Goal: Check status: Check status

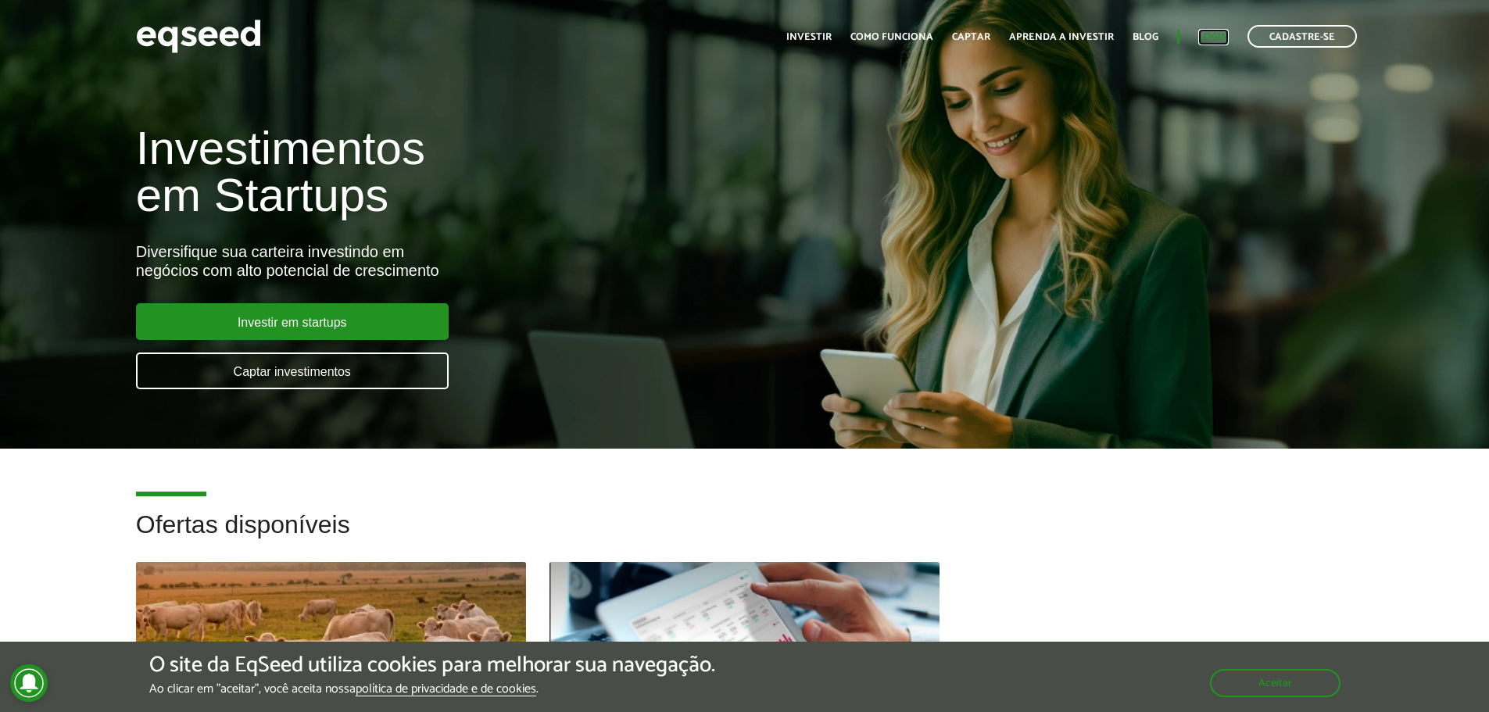
click at [1205, 39] on link "Login" at bounding box center [1213, 37] width 30 height 10
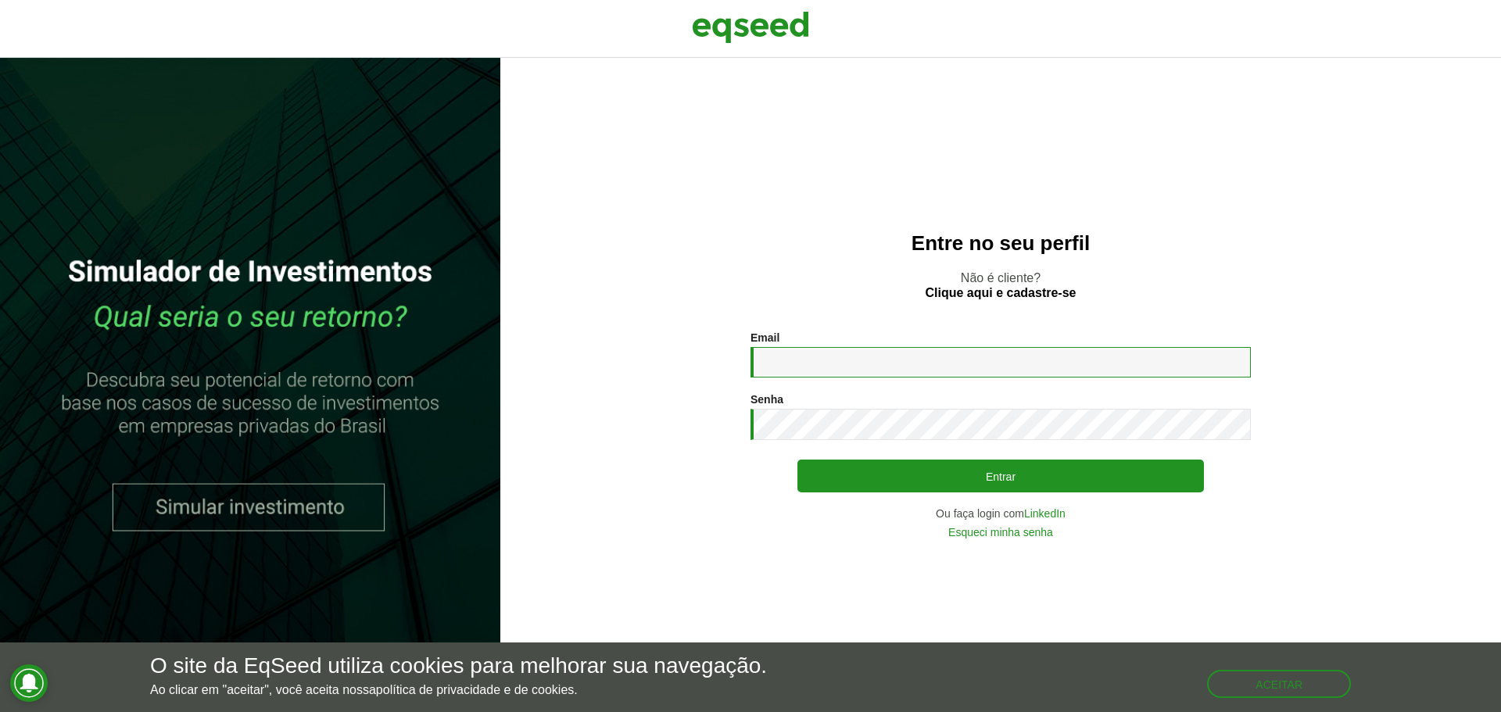
click at [909, 363] on input "Email *" at bounding box center [1000, 362] width 500 height 30
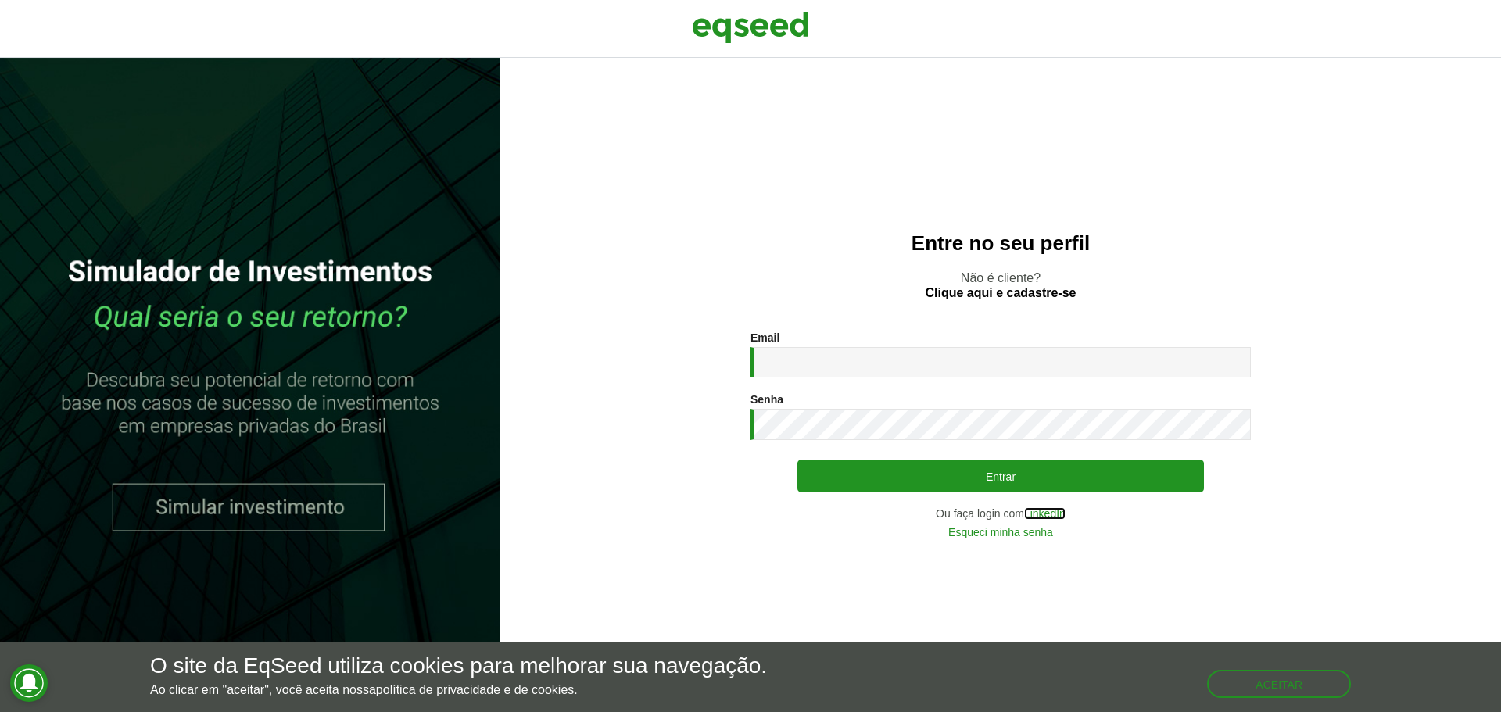
click at [1035, 514] on link "LinkedIn" at bounding box center [1044, 513] width 41 height 11
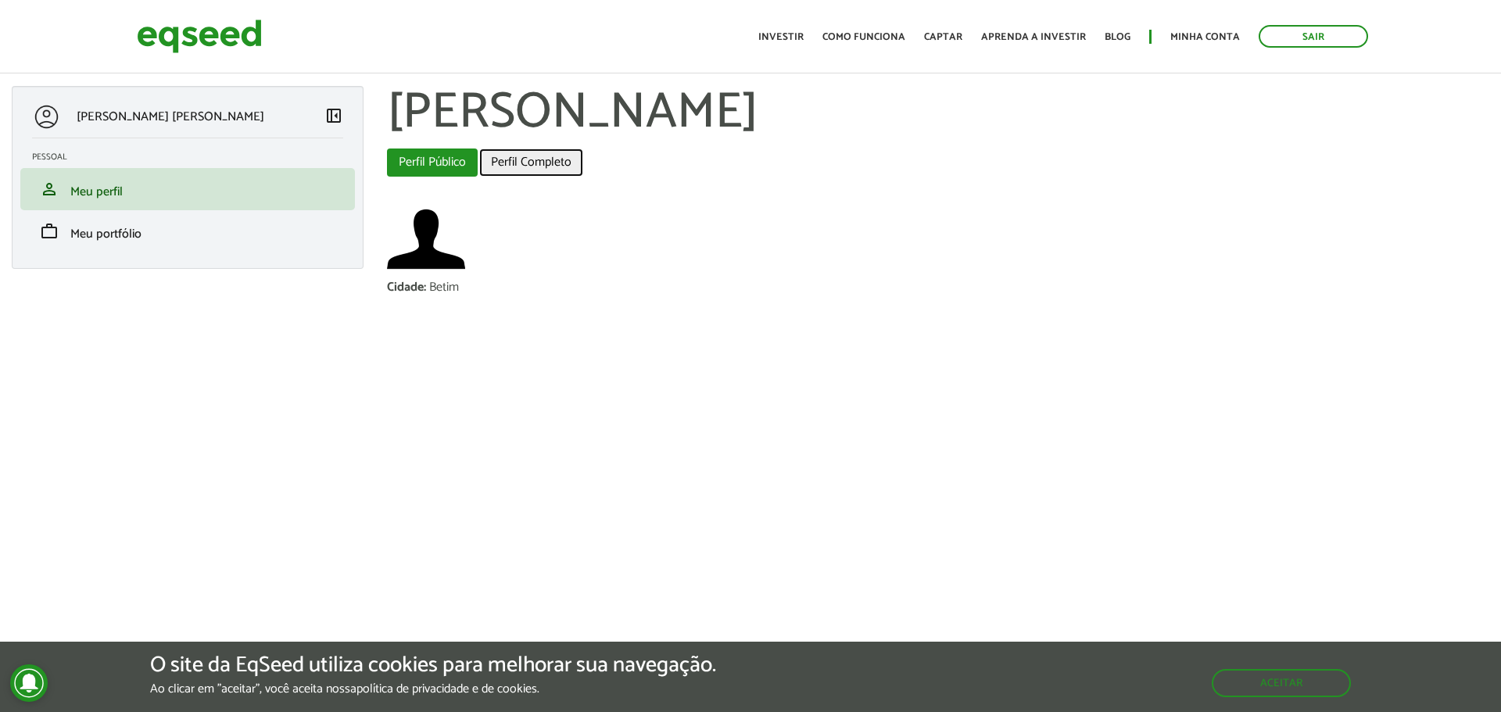
click at [554, 166] on link "Perfil Completo" at bounding box center [531, 163] width 104 height 28
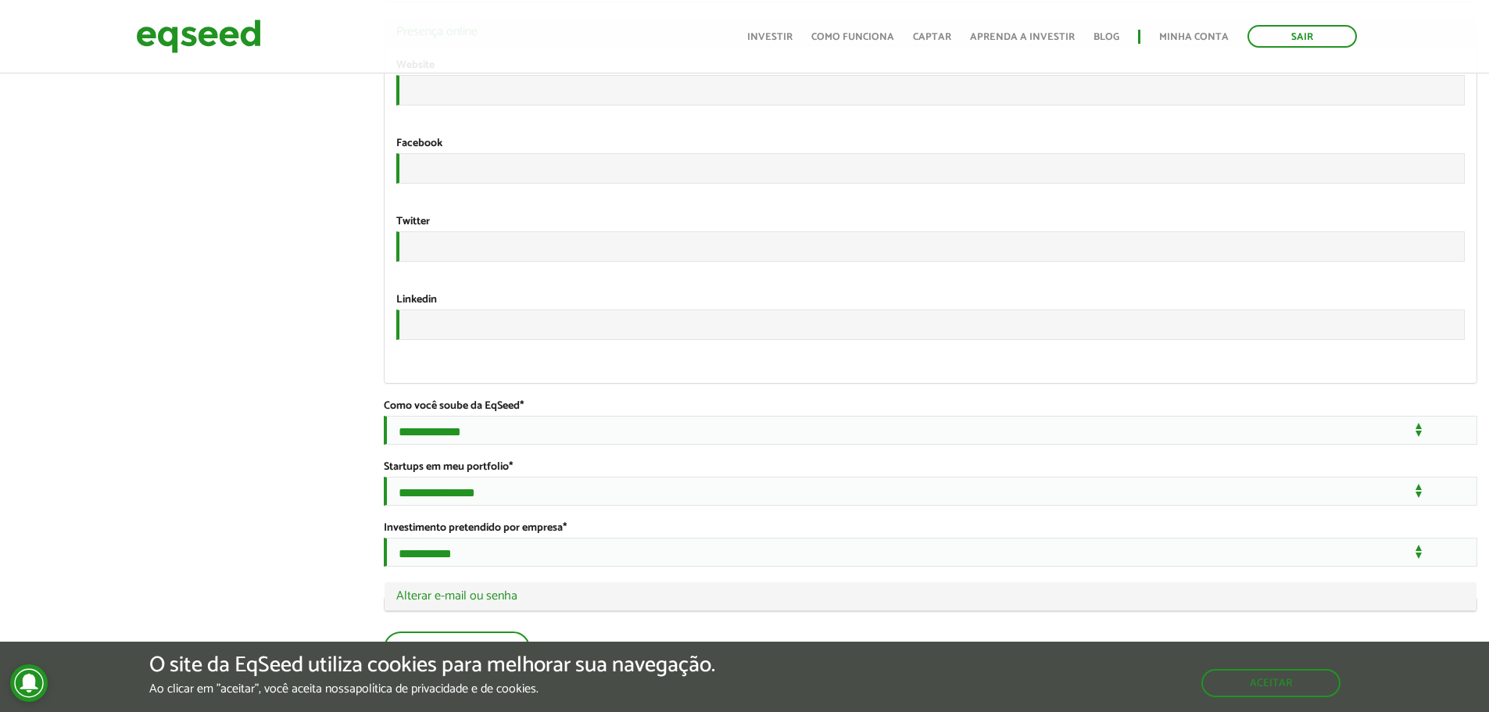
scroll to position [2774, 0]
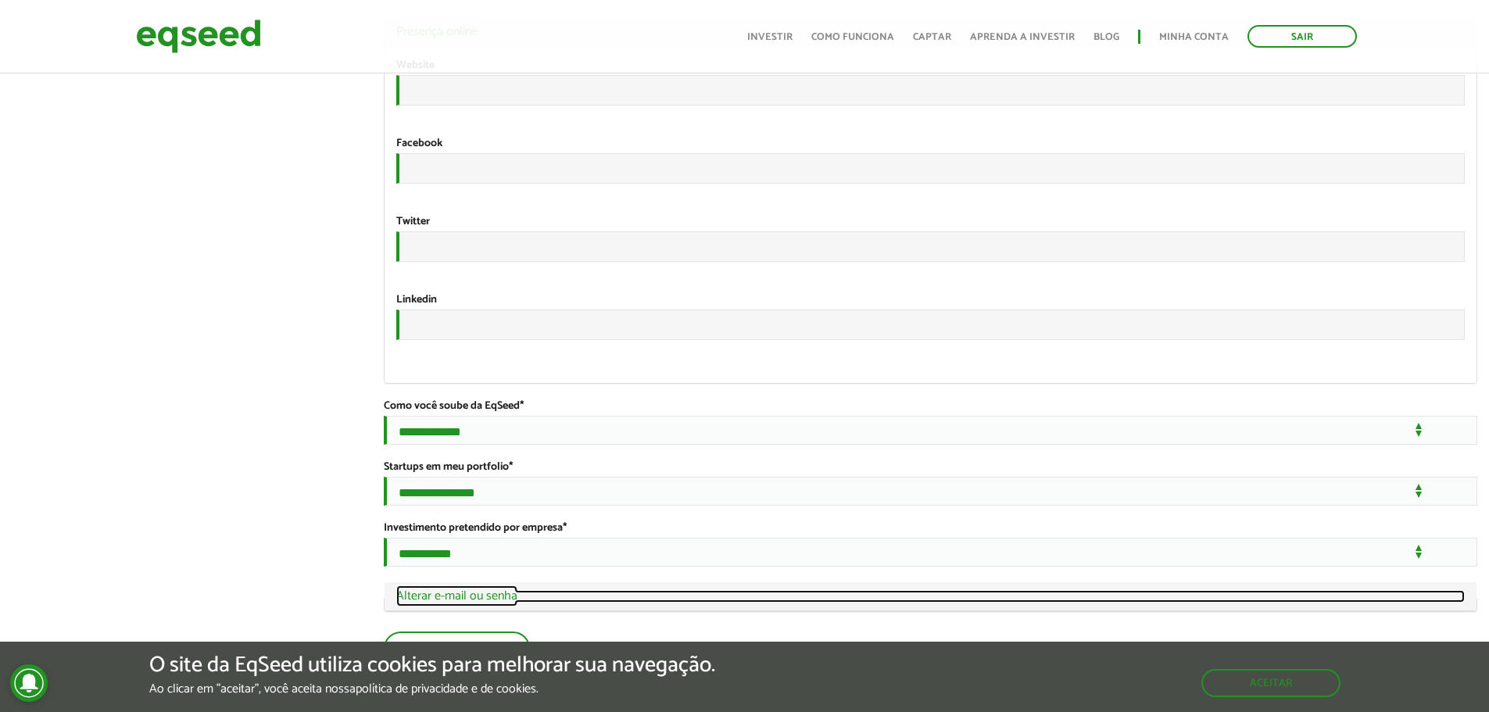
click at [466, 603] on link "Ocultar Alterar e-mail ou senha" at bounding box center [930, 596] width 1069 height 13
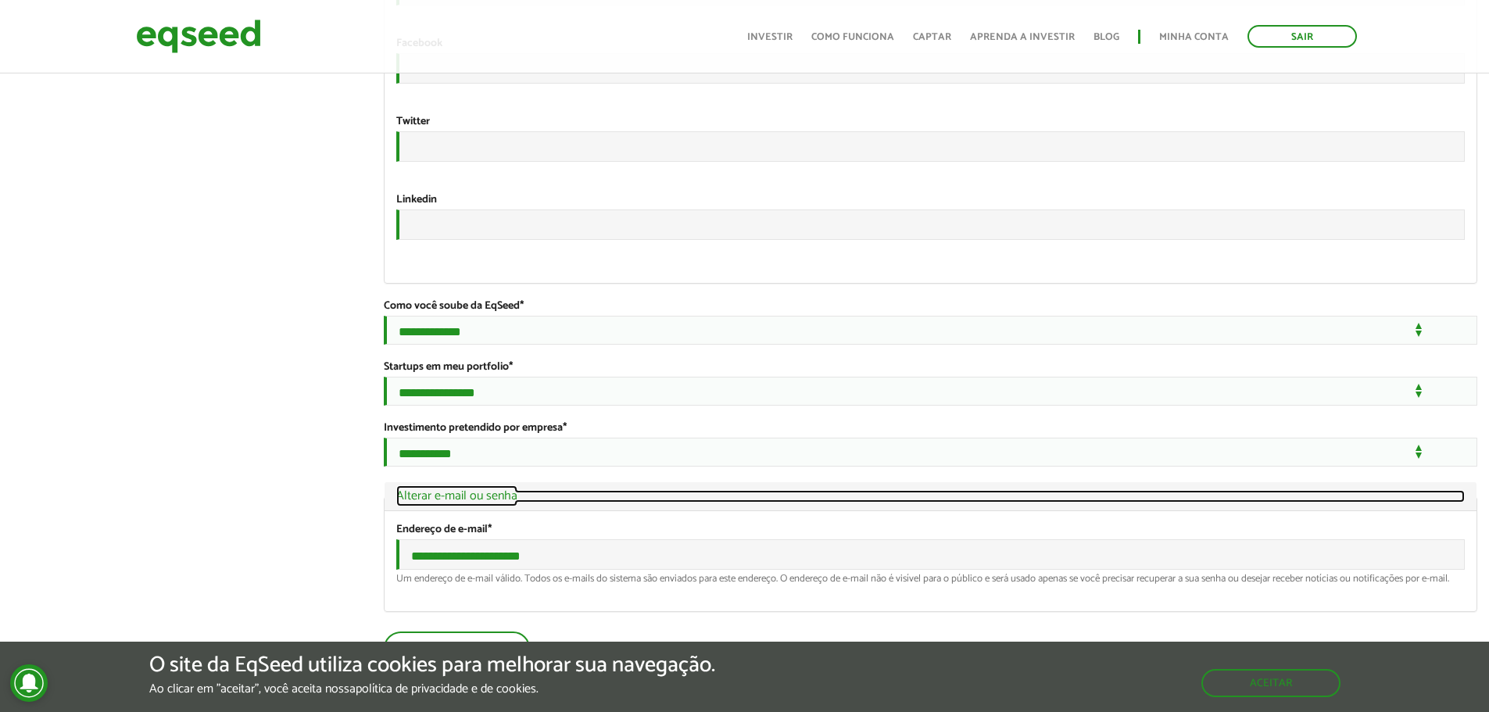
scroll to position [2892, 0]
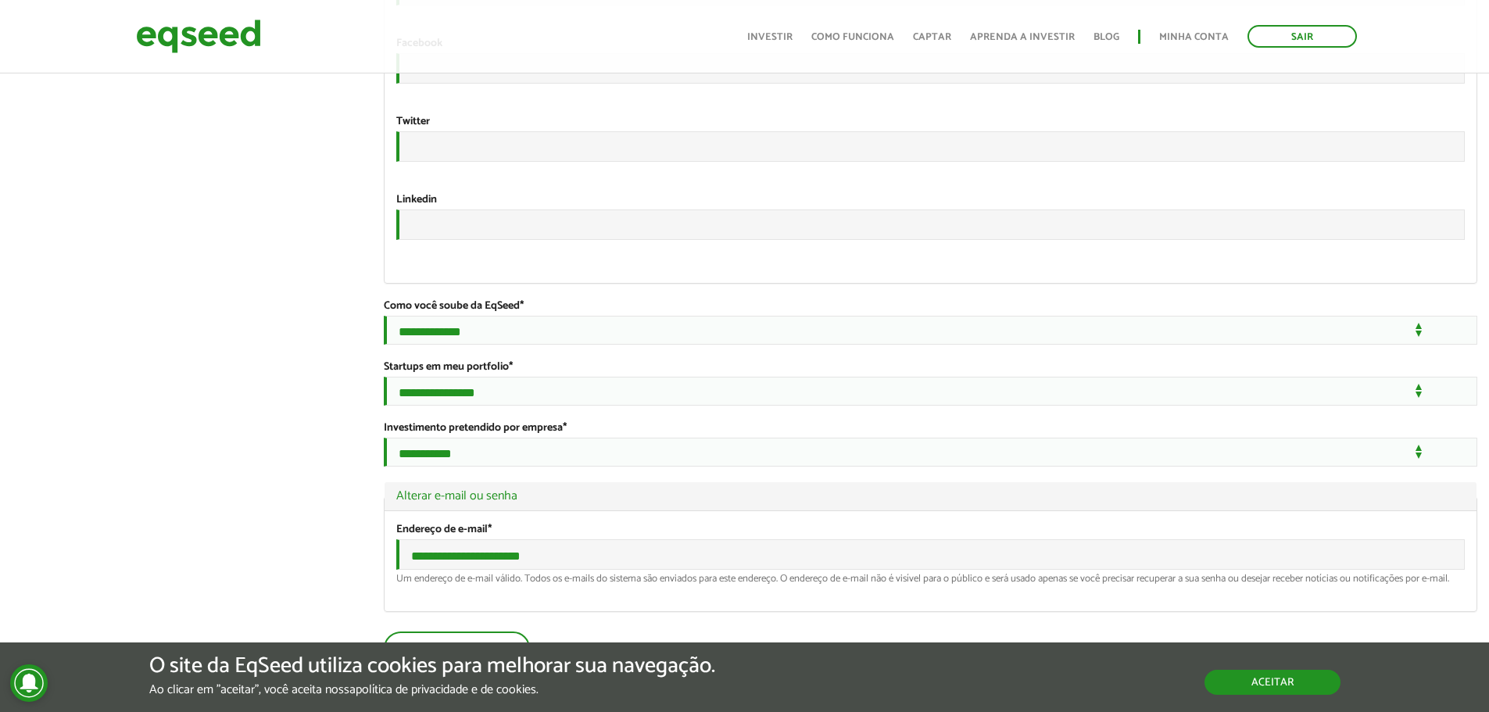
click at [1326, 683] on button "Aceitar" at bounding box center [1273, 682] width 136 height 25
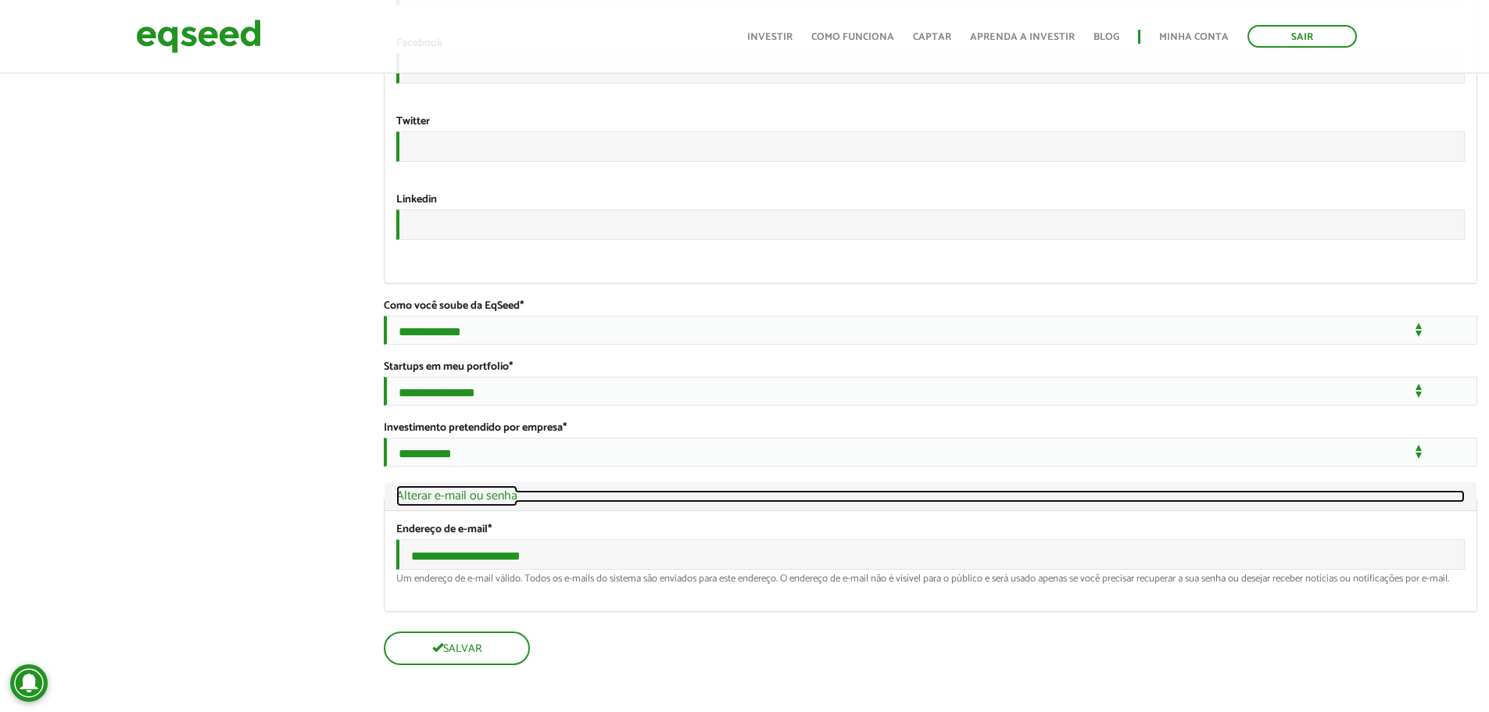
click at [496, 490] on link "Ocultar Alterar e-mail ou senha" at bounding box center [930, 496] width 1069 height 13
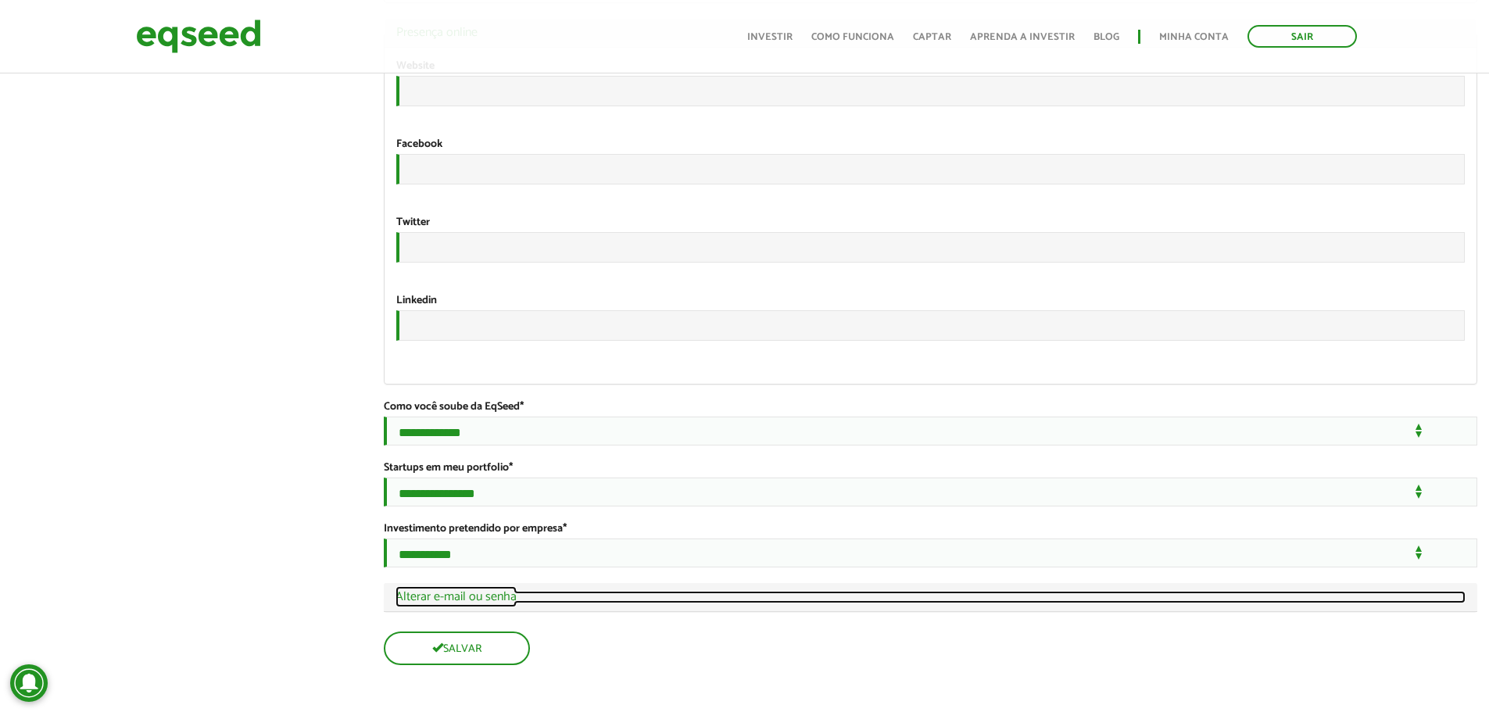
click at [488, 591] on link "Exibir Alterar e-mail ou senha" at bounding box center [931, 597] width 1070 height 13
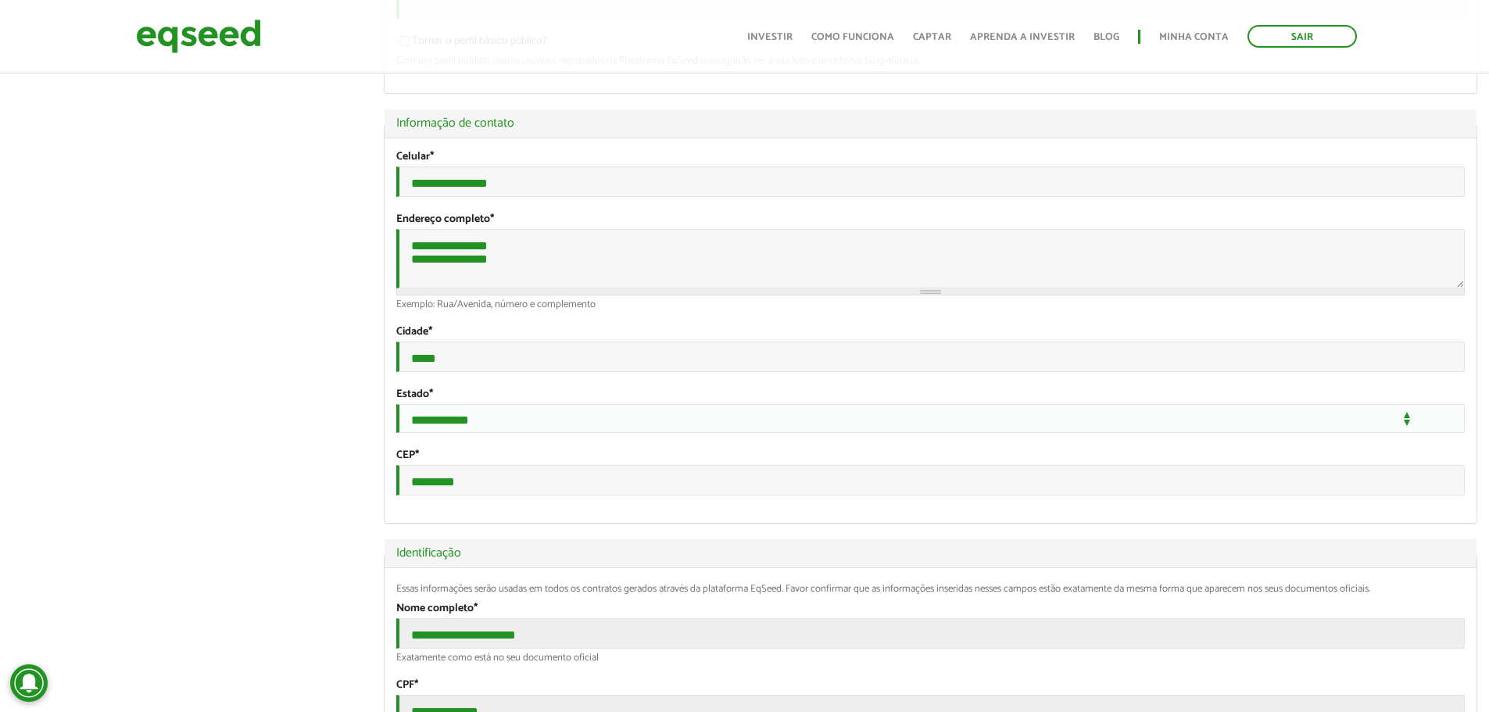
scroll to position [0, 0]
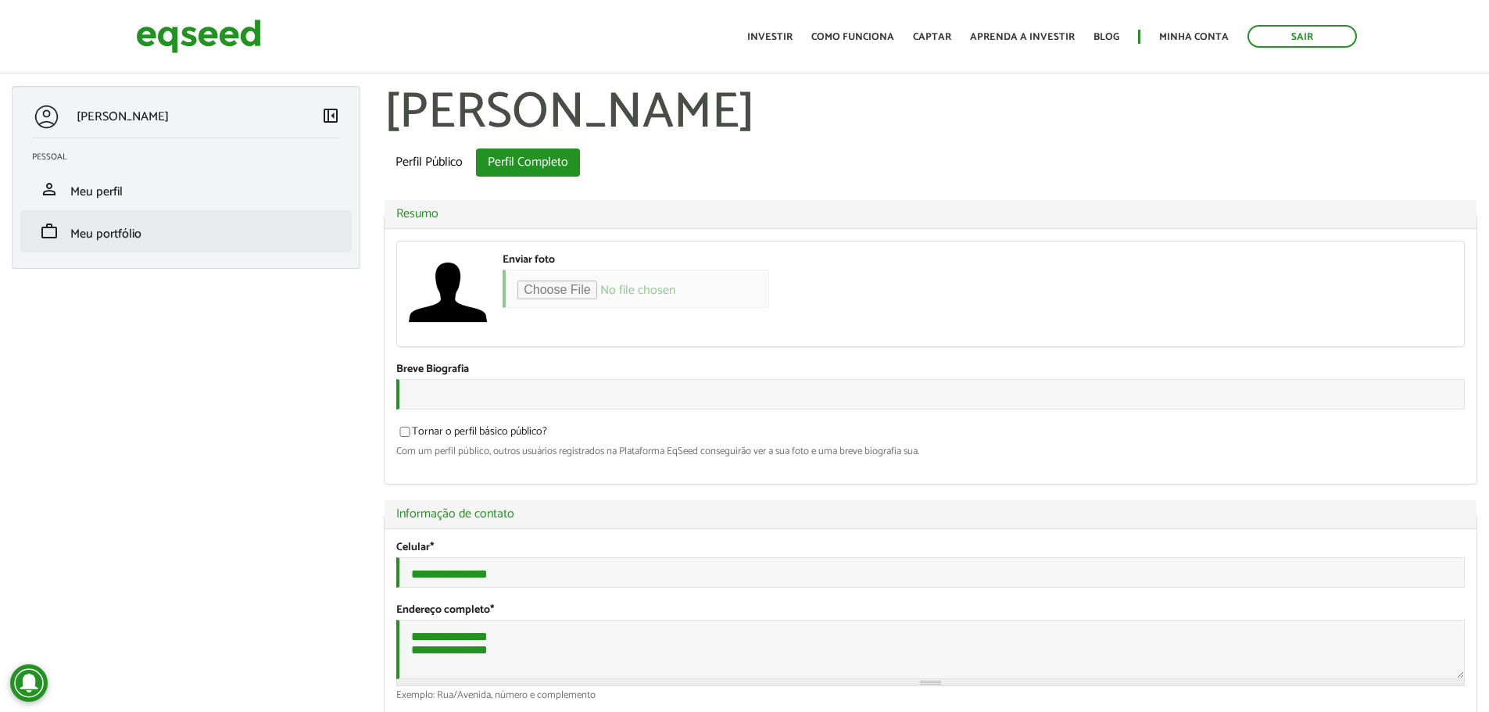
click at [153, 220] on li "work Meu portfólio" at bounding box center [185, 231] width 331 height 42
click at [101, 231] on span "Meu portfólio" at bounding box center [105, 234] width 71 height 21
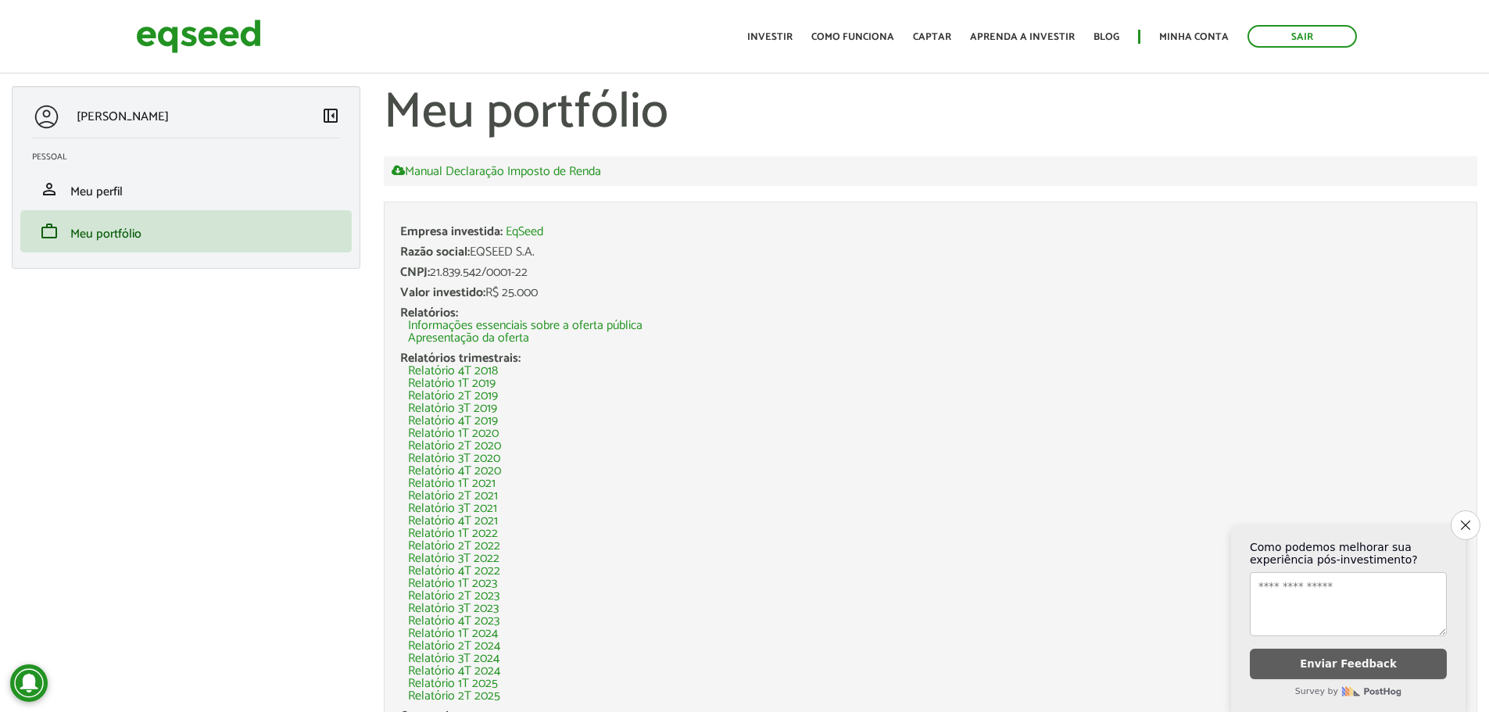
drag, startPoint x: 546, startPoint y: 255, endPoint x: 474, endPoint y: 252, distance: 72.0
click at [474, 252] on div "Razão social: EQSEED S.A." at bounding box center [930, 252] width 1061 height 13
click at [498, 252] on div "Razão social: EQSEED S.A." at bounding box center [930, 252] width 1061 height 13
drag, startPoint x: 558, startPoint y: 250, endPoint x: 473, endPoint y: 245, distance: 85.3
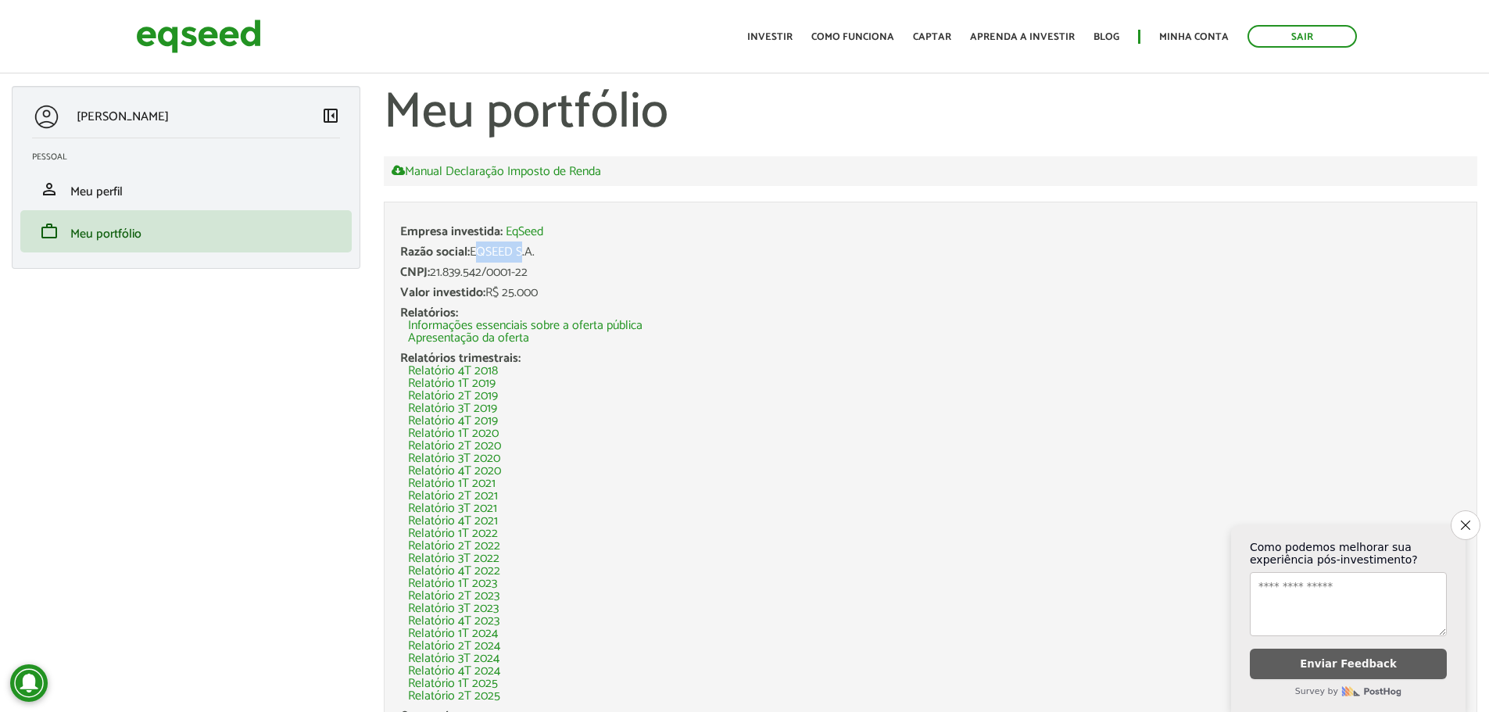
click at [473, 246] on div "Razão social: EQSEED S.A." at bounding box center [930, 252] width 1061 height 13
copy div "EQSEED S.A."
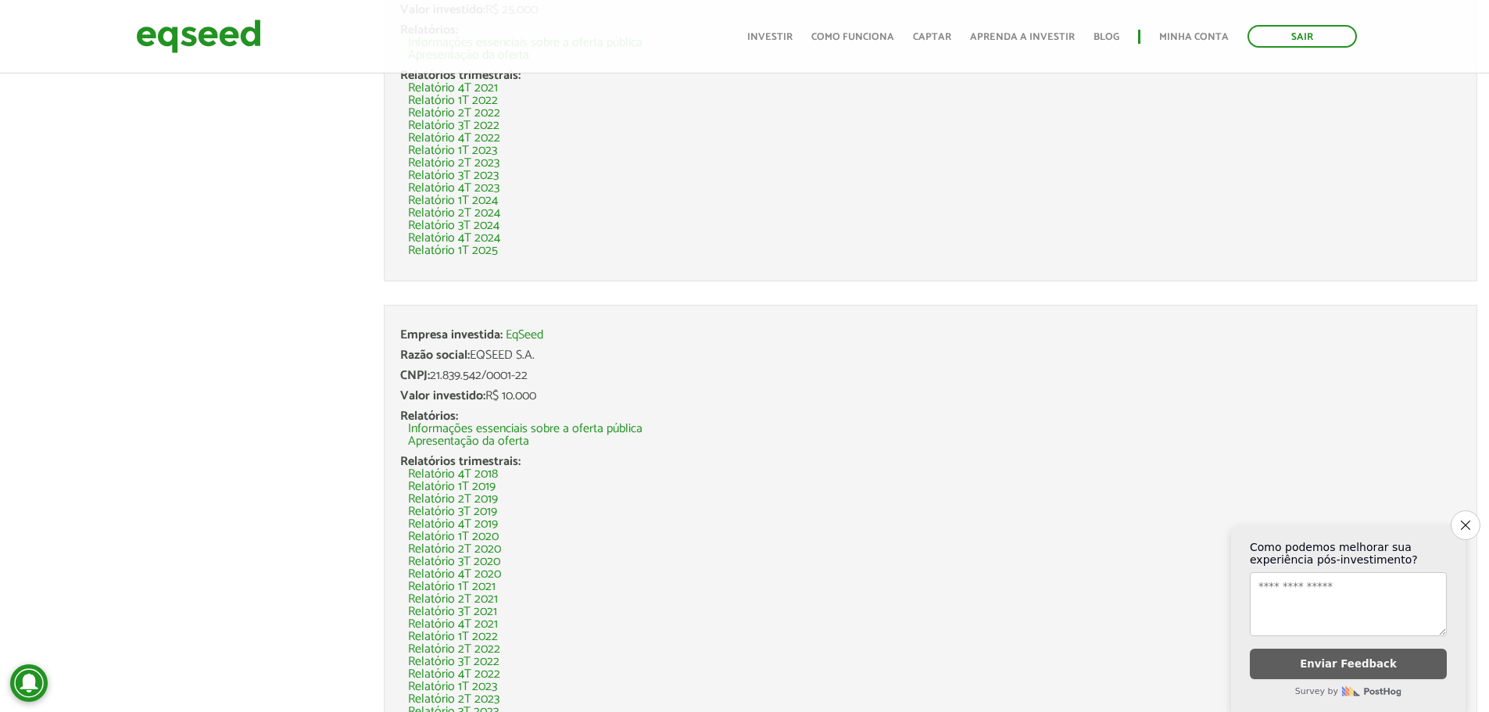
click at [902, 625] on li "Relatório 4T 2021" at bounding box center [934, 624] width 1053 height 13
click at [750, 166] on li "Relatório 2T 2023" at bounding box center [934, 163] width 1053 height 13
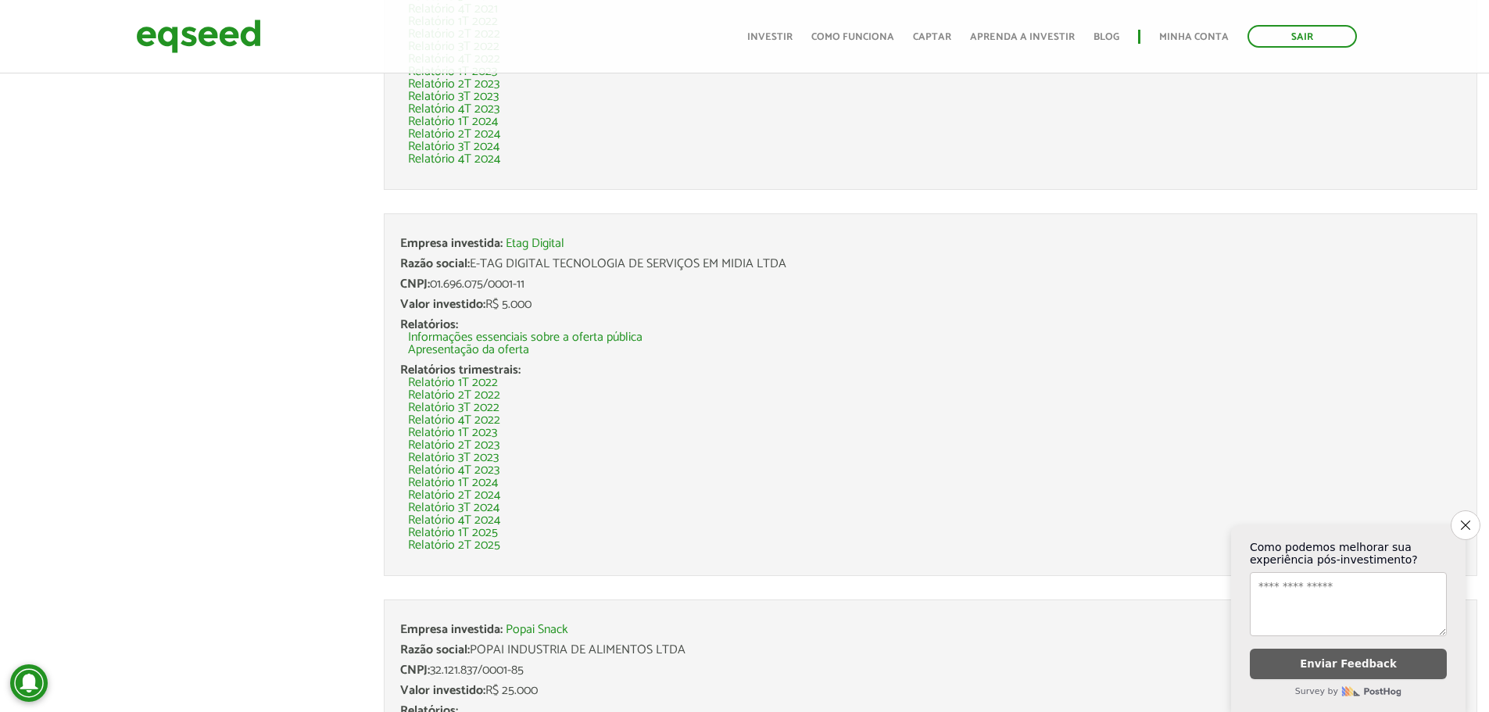
scroll to position [1094, 0]
drag, startPoint x: 465, startPoint y: 542, endPoint x: 758, endPoint y: 483, distance: 298.9
click at [758, 483] on li "Relatório 1T 2024" at bounding box center [934, 482] width 1053 height 13
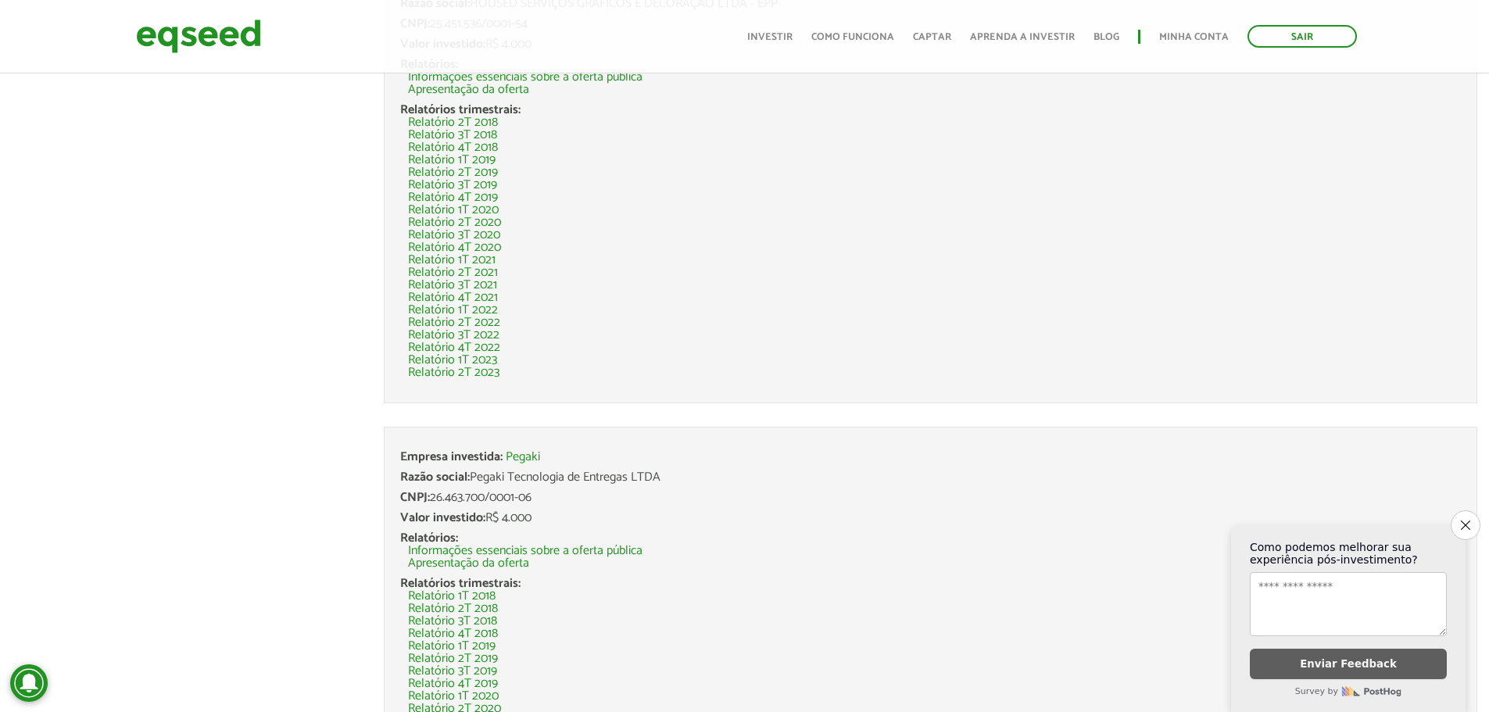
scroll to position [6170, 0]
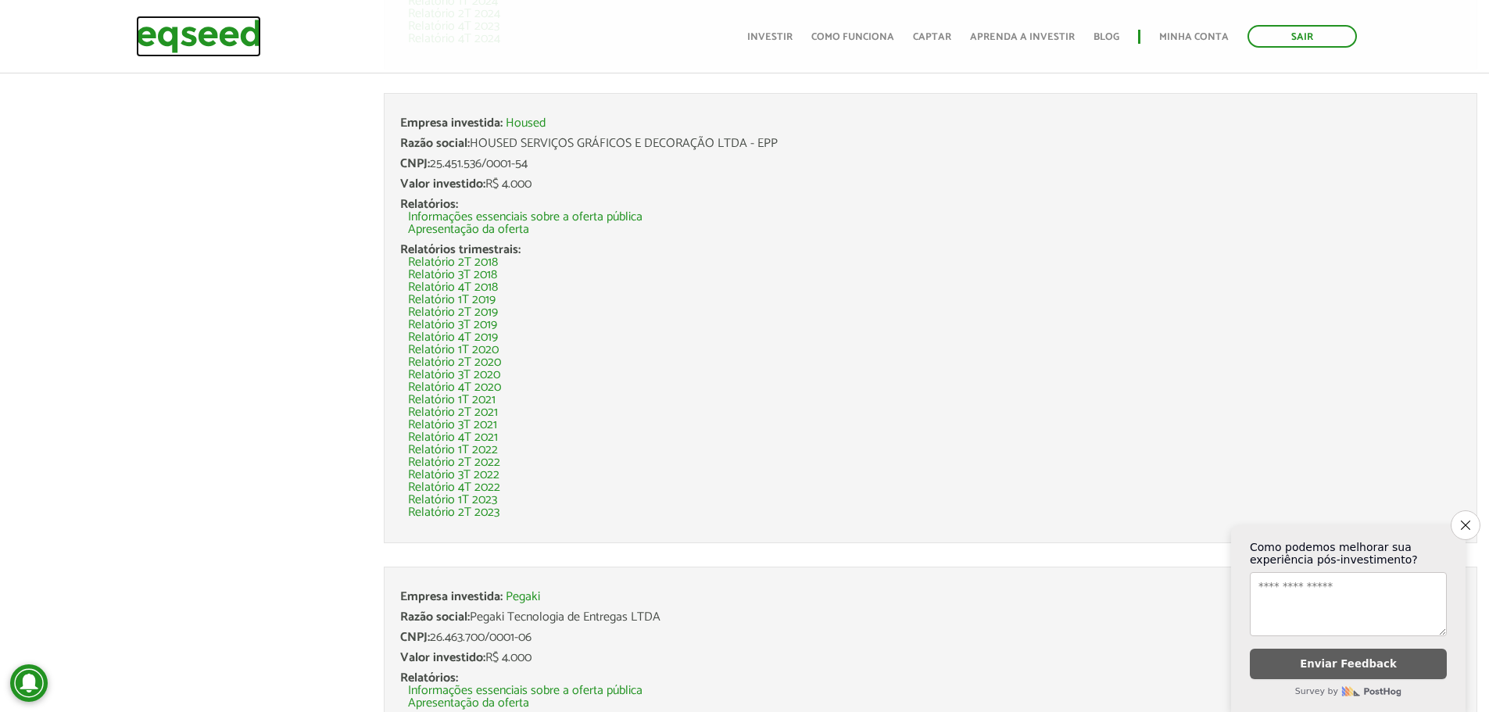
click at [196, 43] on img at bounding box center [198, 36] width 125 height 41
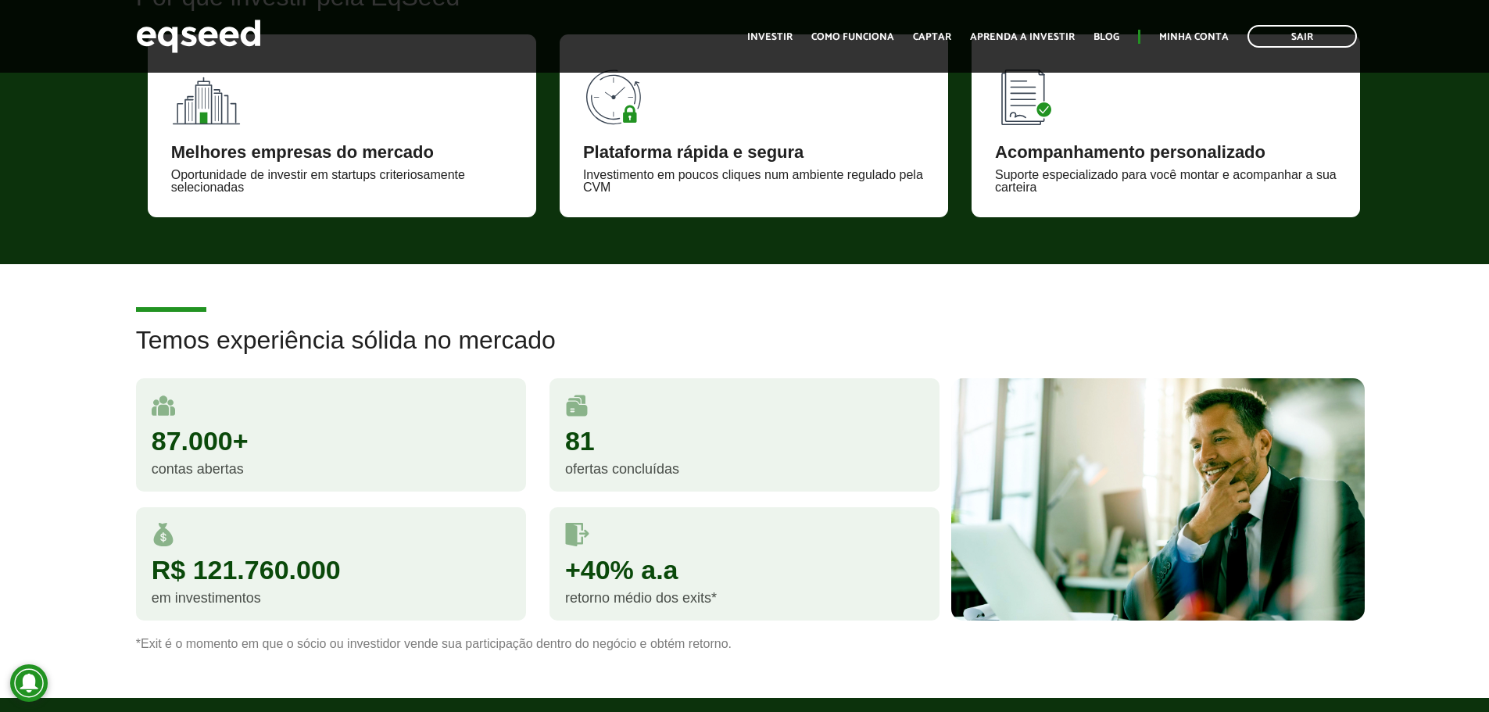
scroll to position [1172, 0]
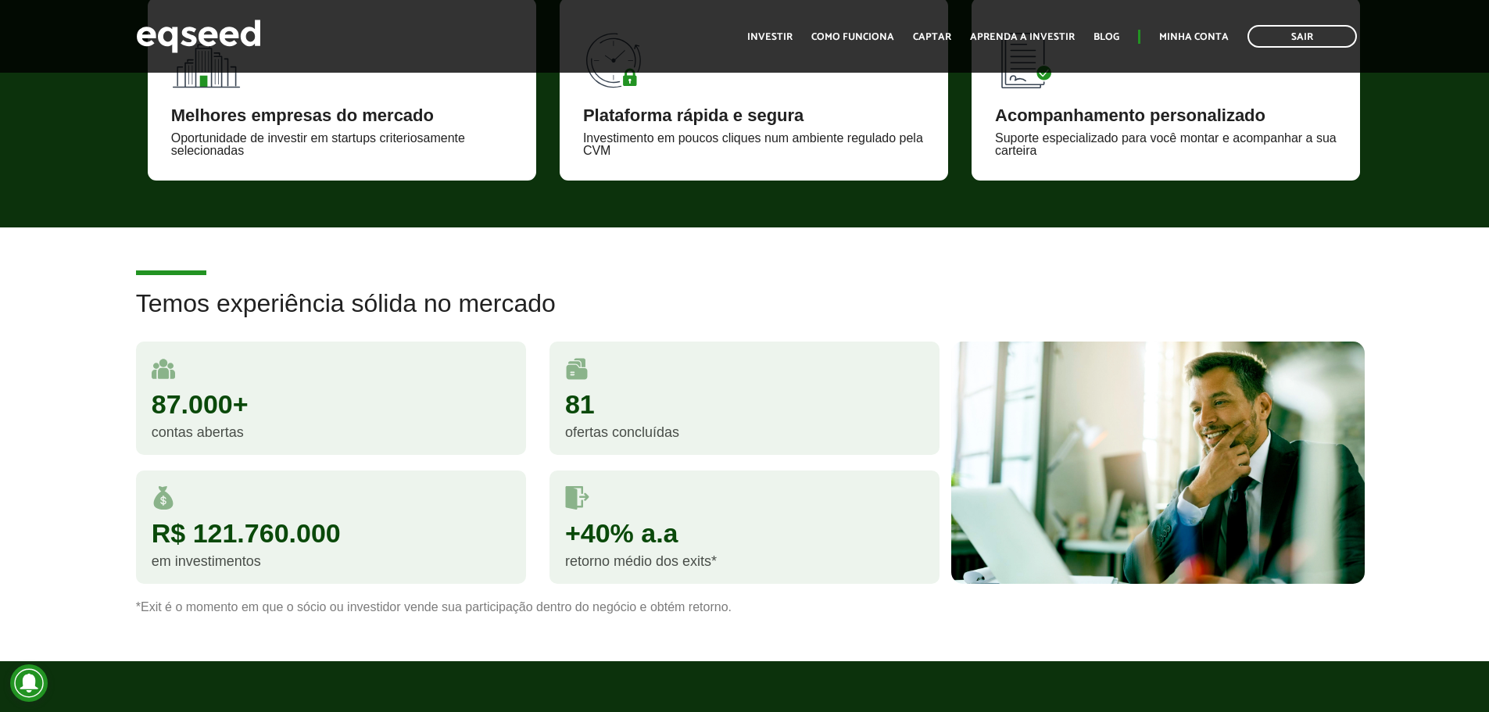
click at [571, 368] on img at bounding box center [576, 368] width 23 height 23
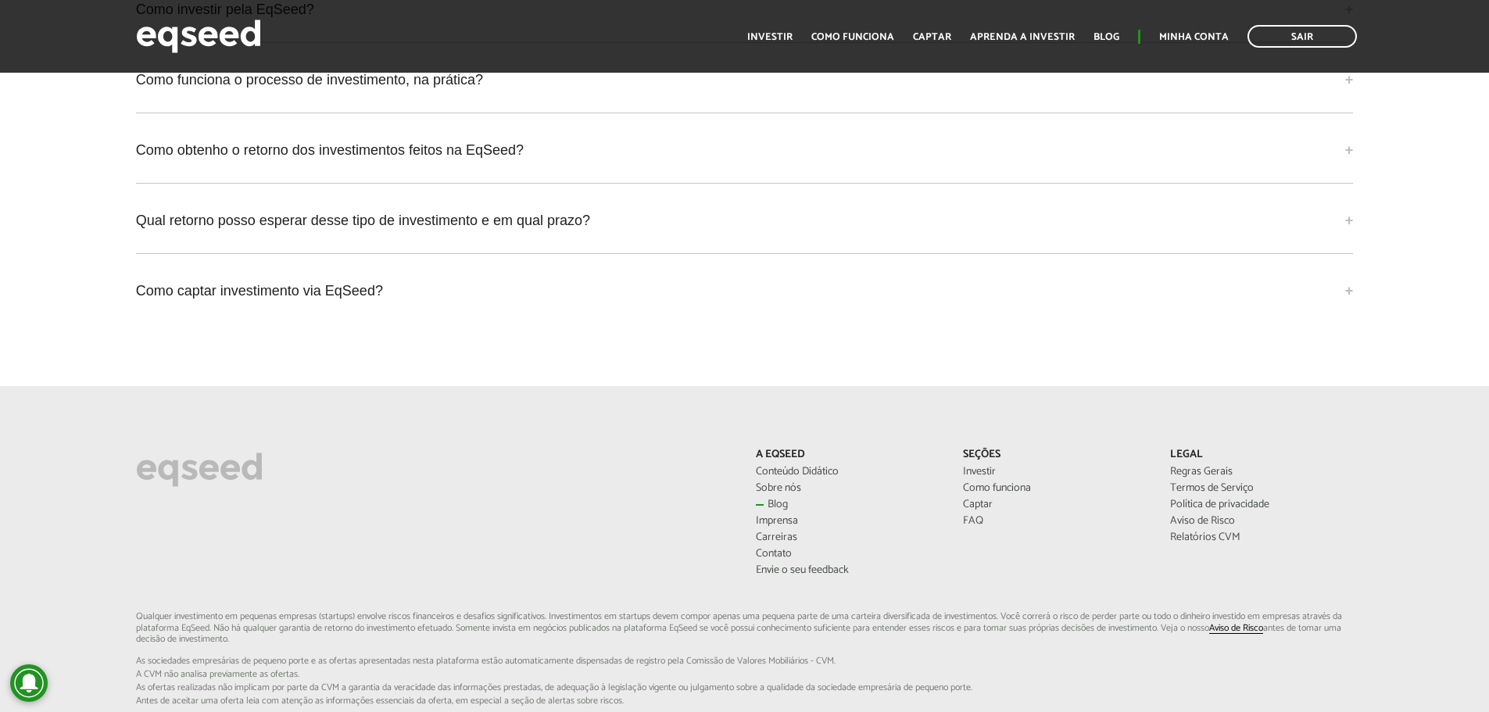
scroll to position [4190, 0]
